Goal: Task Accomplishment & Management: Manage account settings

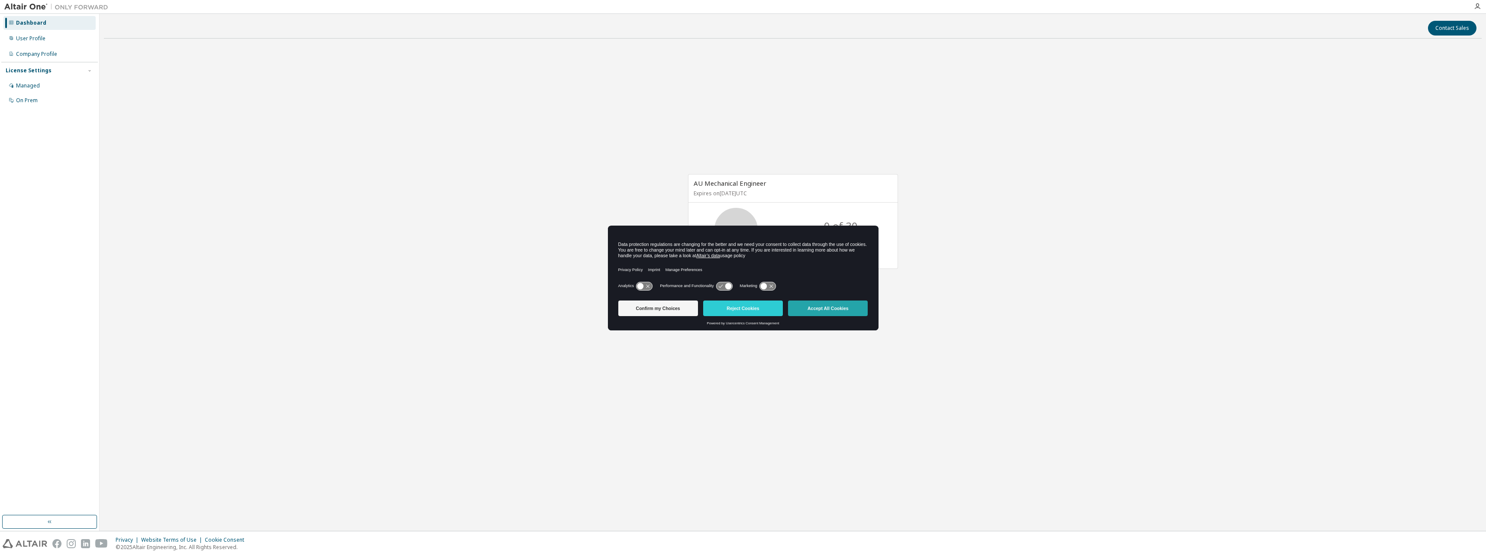
click at [822, 316] on button "Accept All Cookies" at bounding box center [828, 309] width 80 height 16
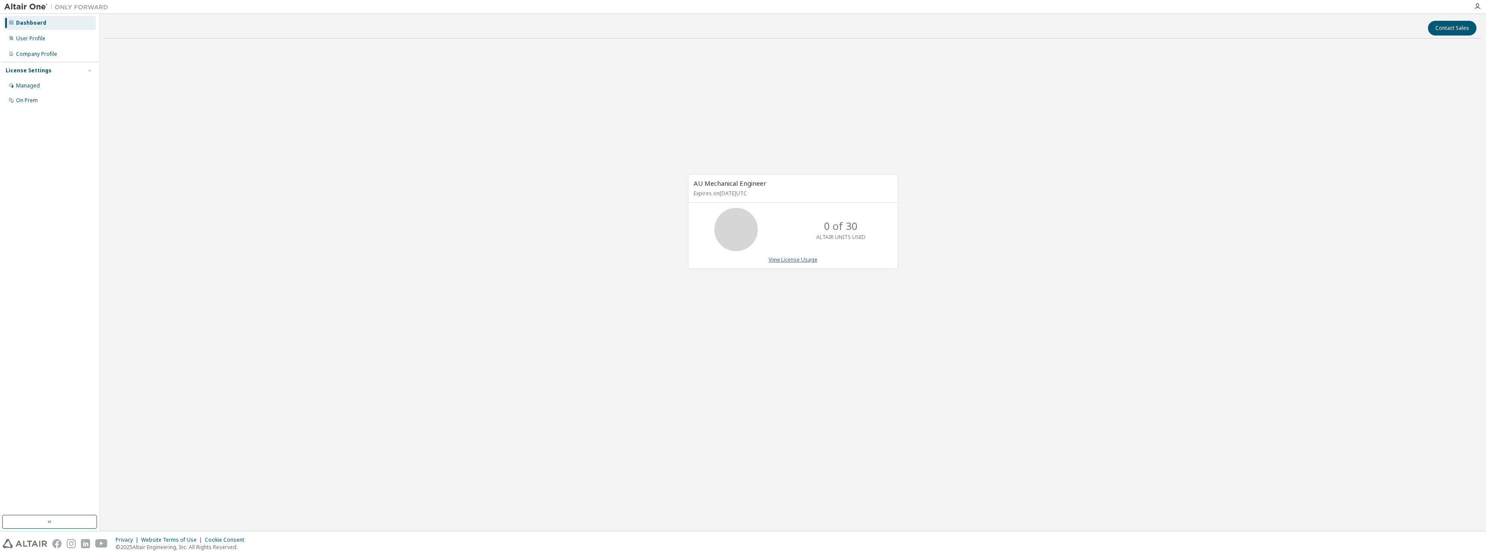
click at [812, 257] on link "View License Usage" at bounding box center [793, 259] width 49 height 7
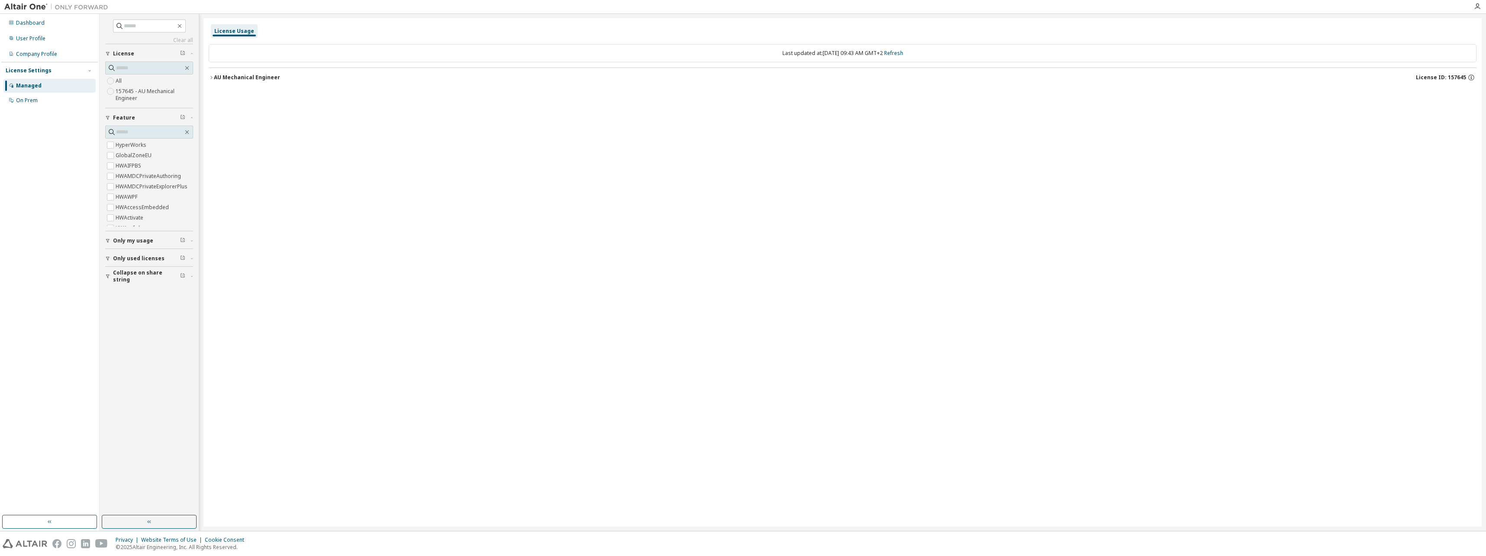
click at [212, 78] on icon "button" at bounding box center [211, 77] width 5 height 5
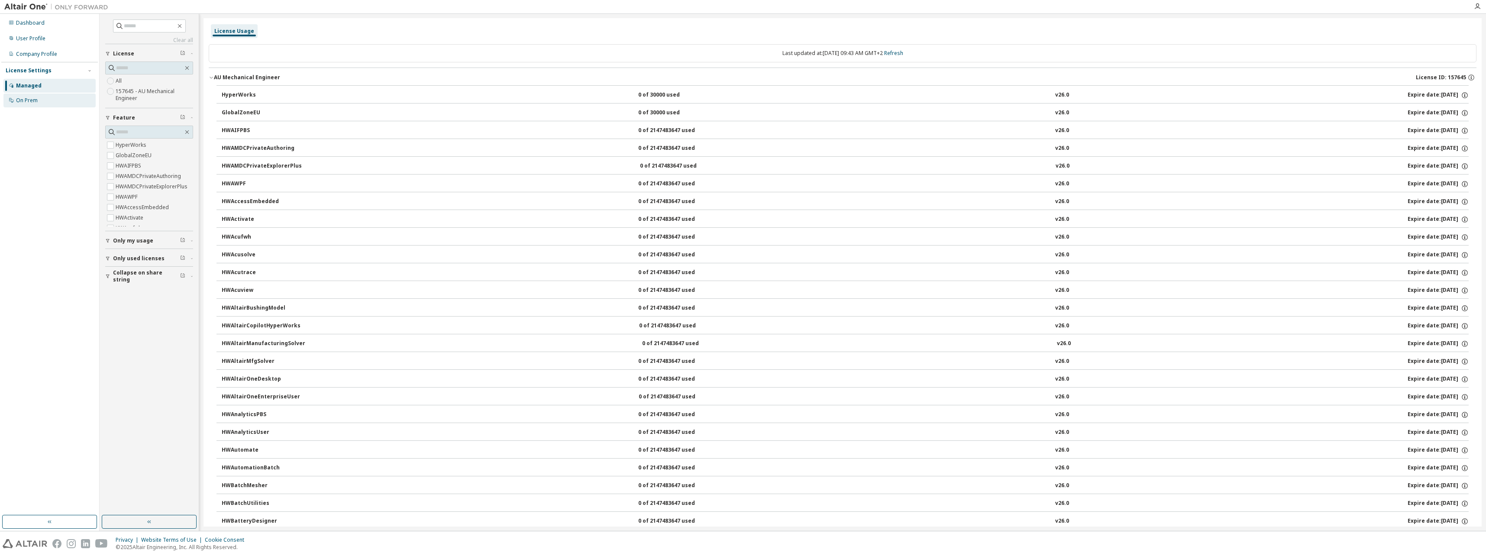
click at [39, 101] on div "On Prem" at bounding box center [49, 101] width 92 height 14
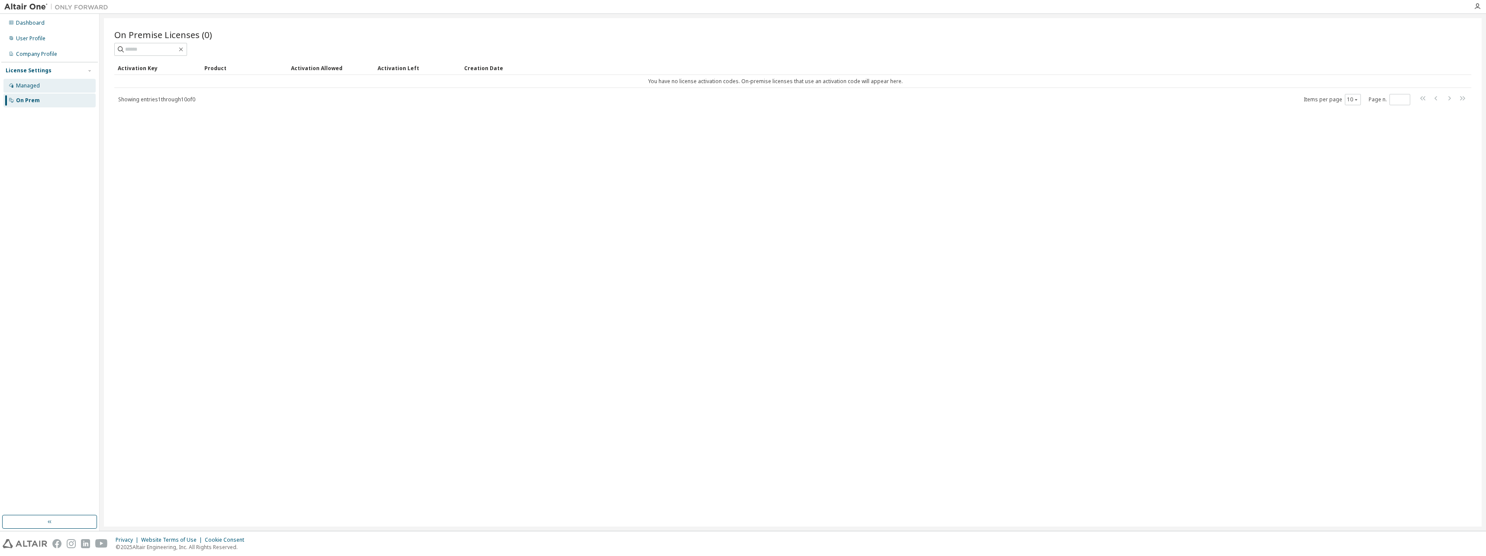
click at [55, 89] on div "Managed" at bounding box center [49, 86] width 92 height 14
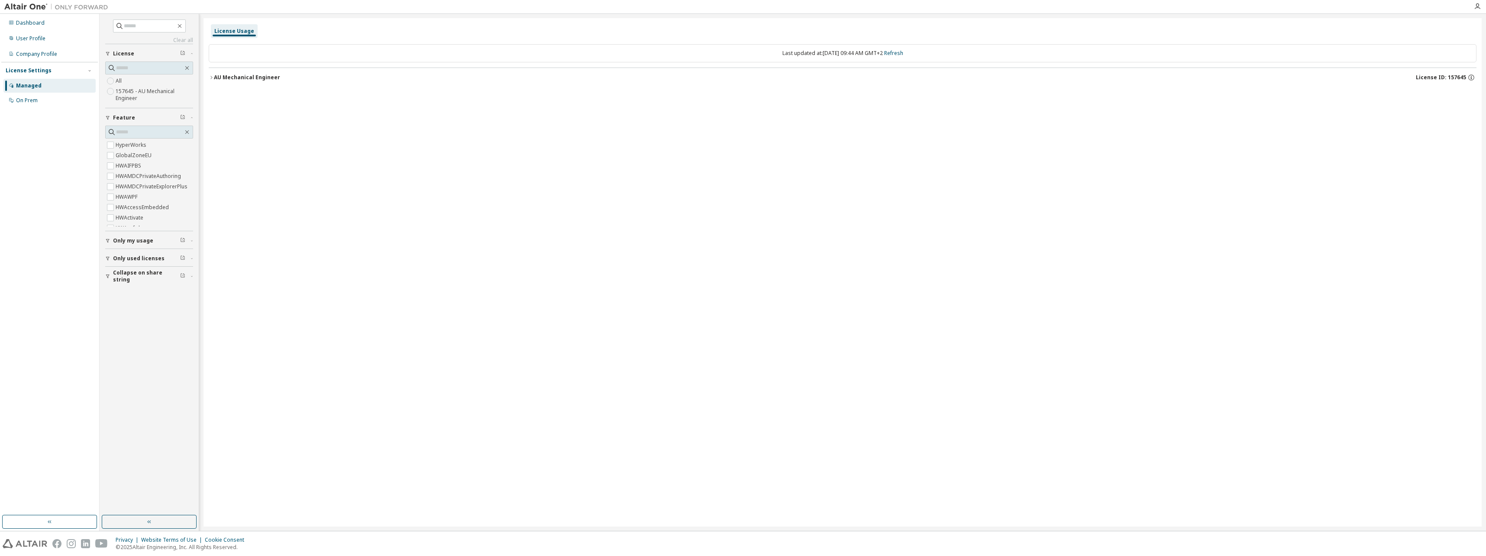
click at [211, 78] on icon "button" at bounding box center [211, 77] width 5 height 5
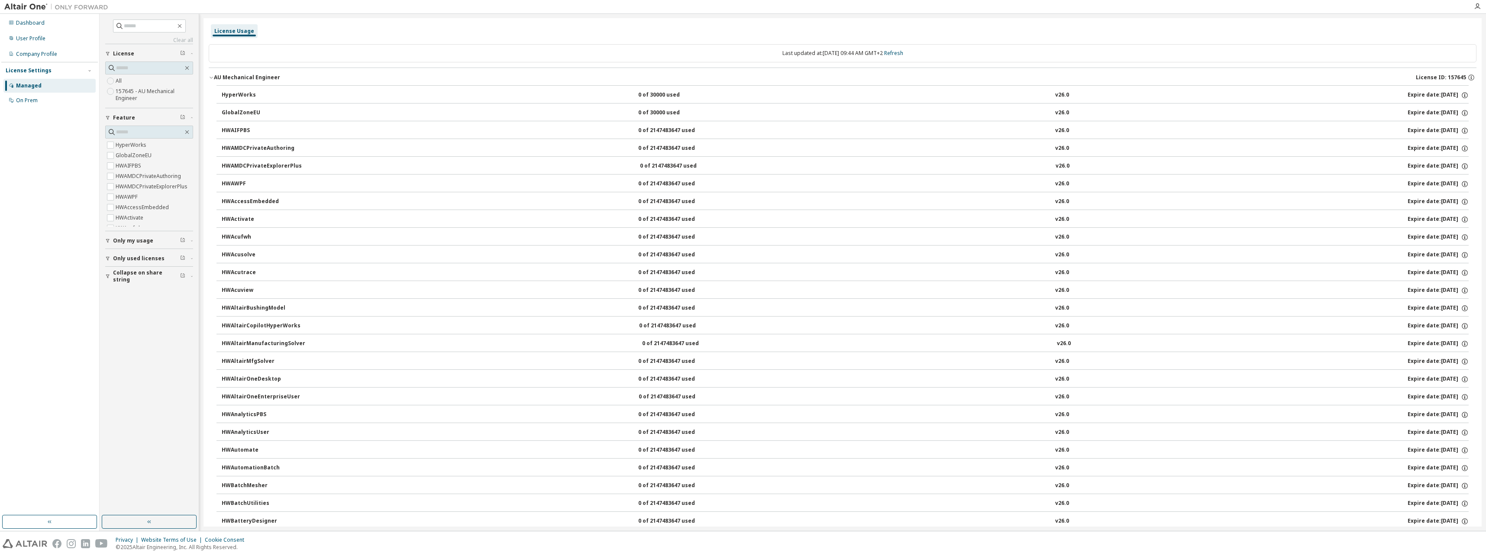
click at [211, 78] on icon "button" at bounding box center [211, 77] width 5 height 5
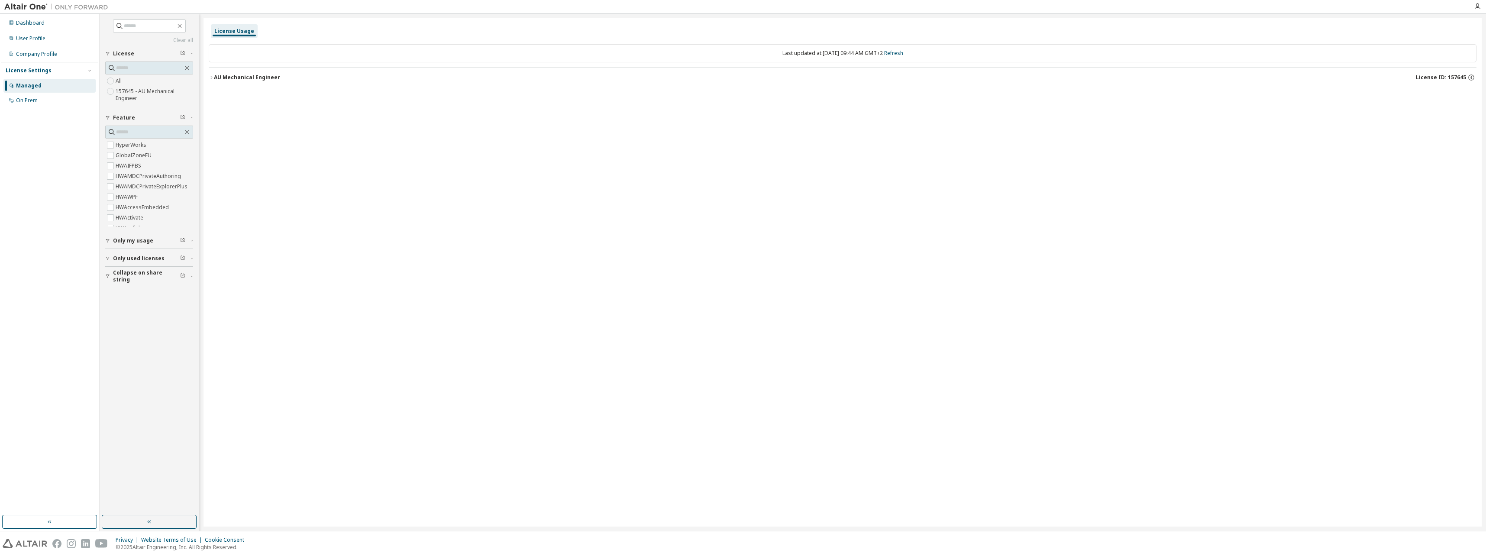
click at [256, 74] on div "AU Mechanical Engineer" at bounding box center [247, 77] width 66 height 7
